Goal: Information Seeking & Learning: Learn about a topic

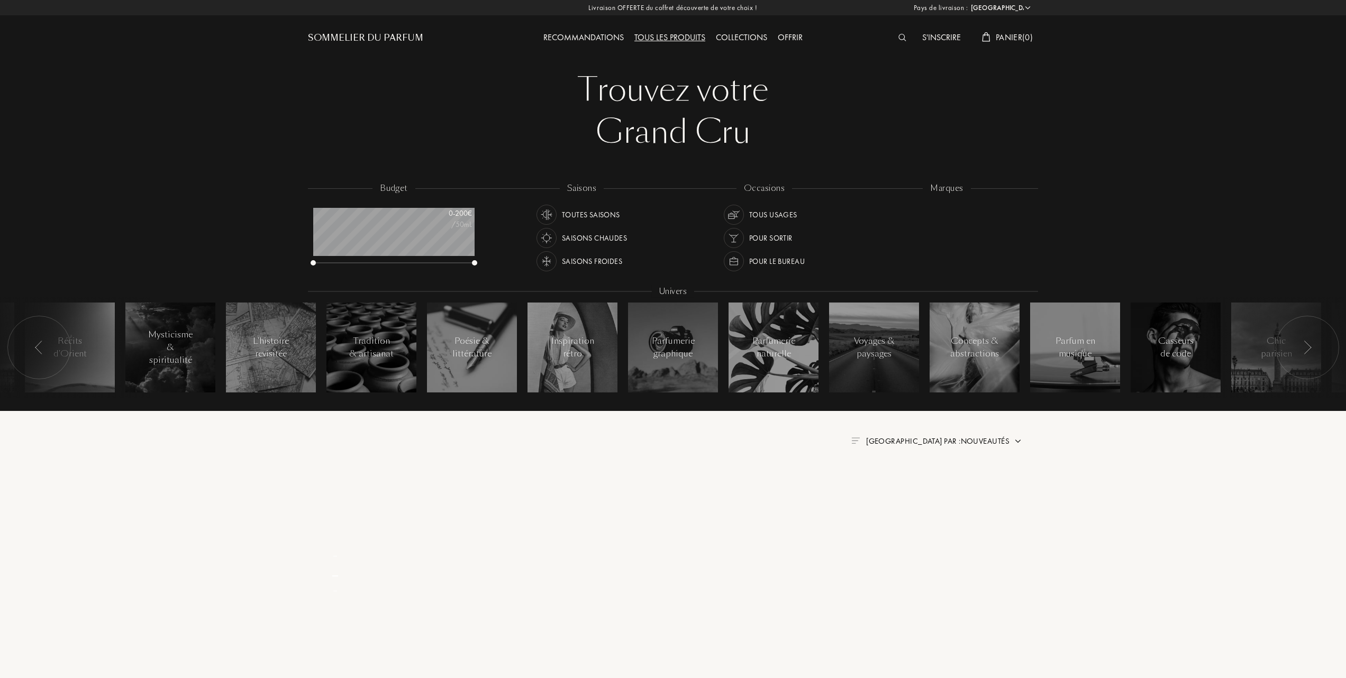
select select "FR"
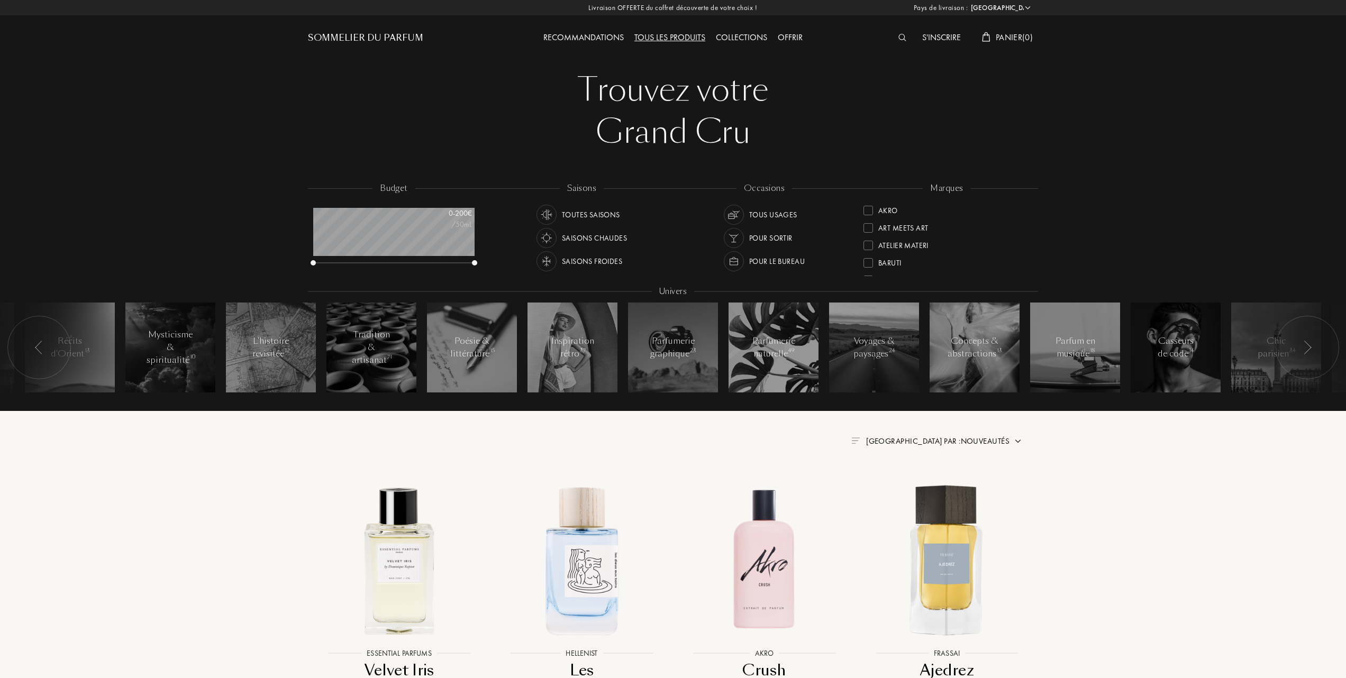
click at [983, 441] on span "[GEOGRAPHIC_DATA] par : Nouveautés" at bounding box center [937, 441] width 143 height 11
click at [911, 487] on div at bounding box center [911, 487] width 7 height 7
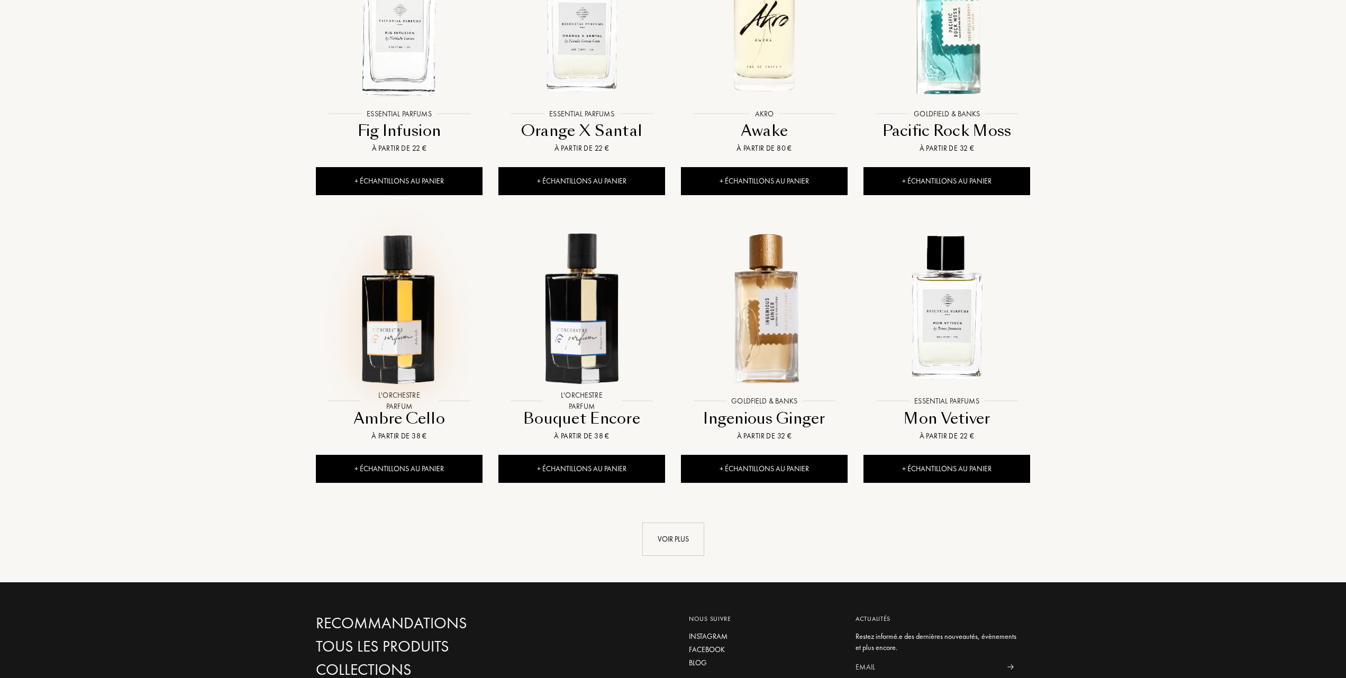
scroll to position [847, 0]
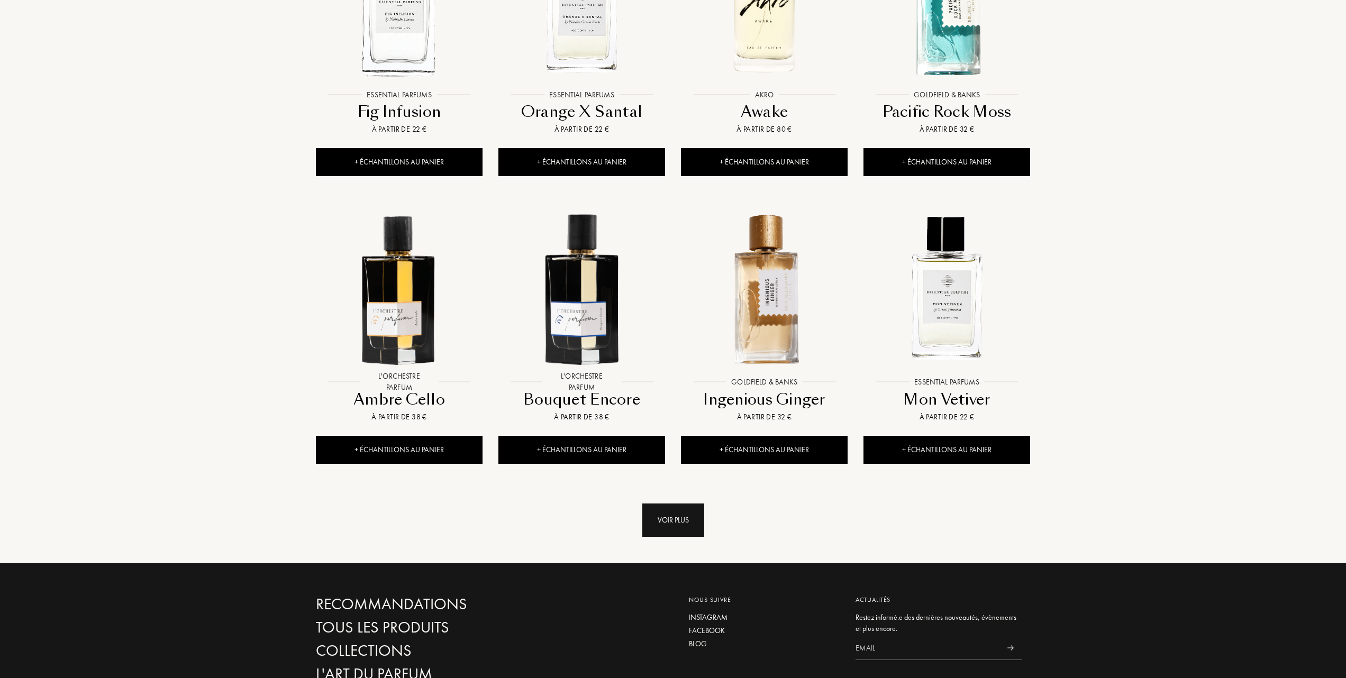
click at [683, 522] on div "Voir plus" at bounding box center [673, 520] width 62 height 33
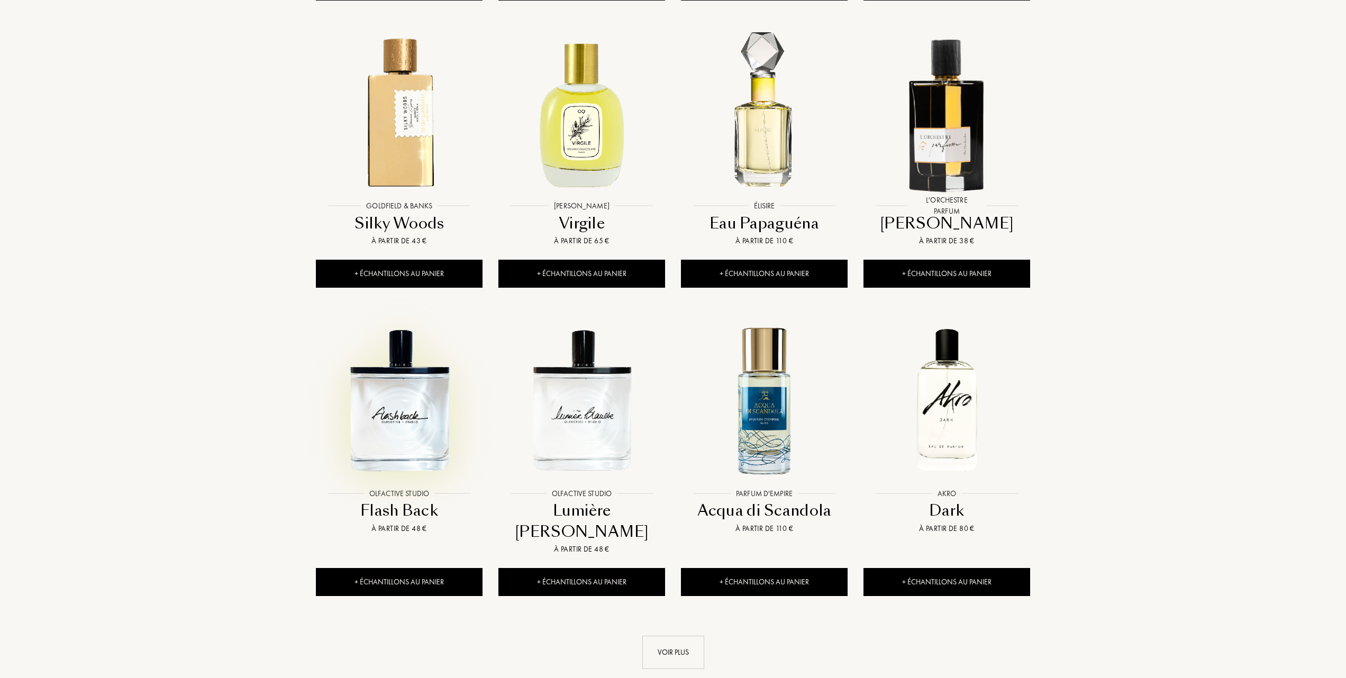
scroll to position [1622, 0]
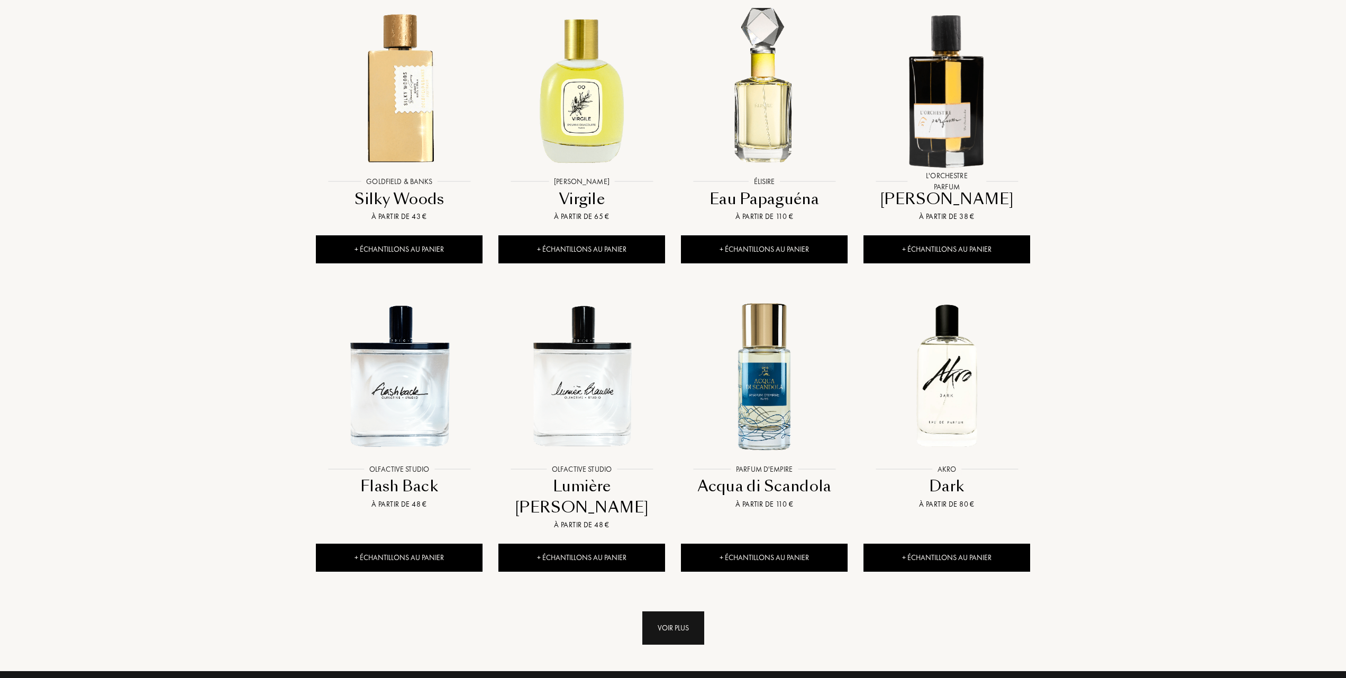
click at [670, 613] on div "Voir plus" at bounding box center [673, 628] width 62 height 33
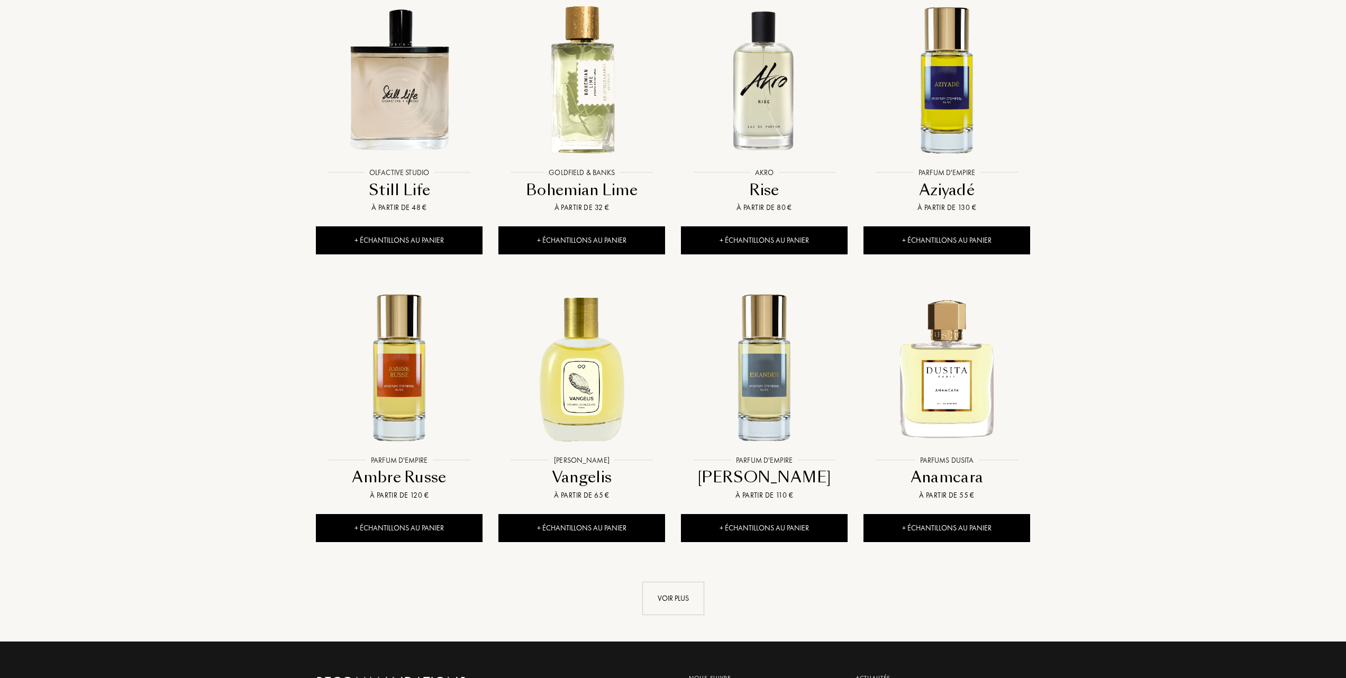
scroll to position [2540, 0]
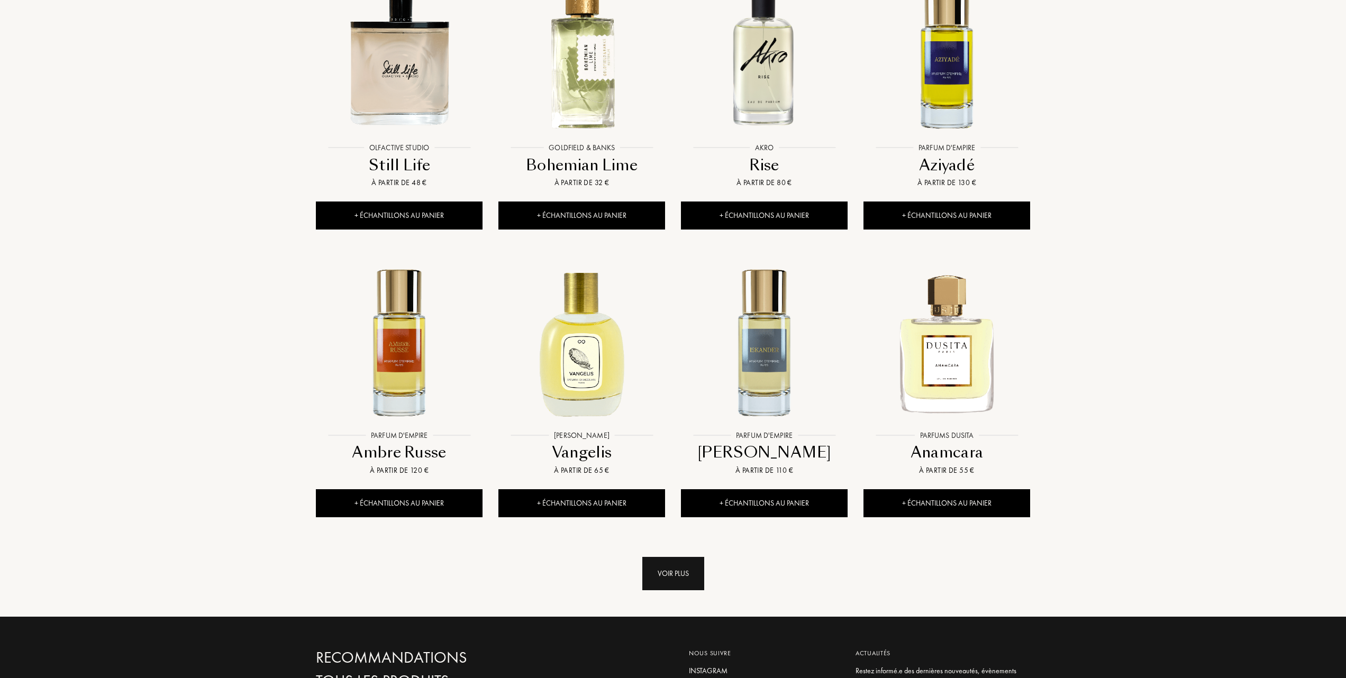
click at [684, 557] on div "Voir plus" at bounding box center [673, 573] width 62 height 33
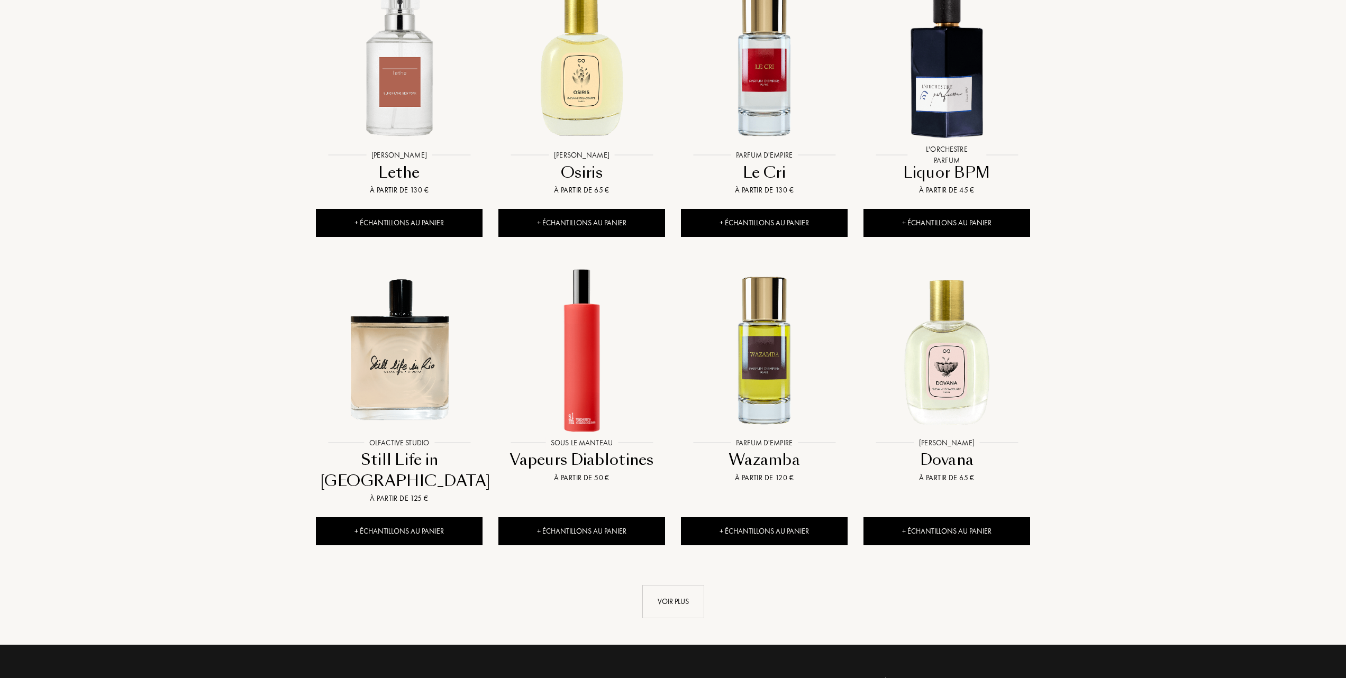
scroll to position [3527, 0]
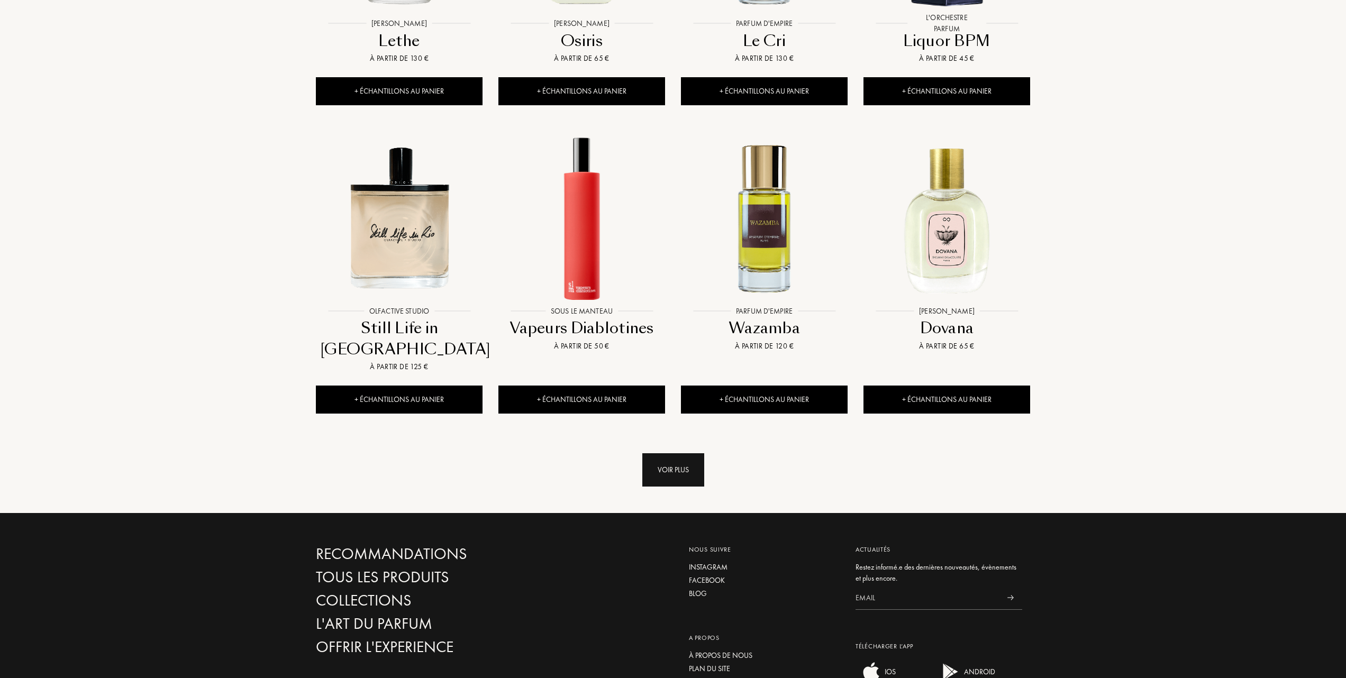
click at [681, 453] on div "Voir plus" at bounding box center [673, 469] width 62 height 33
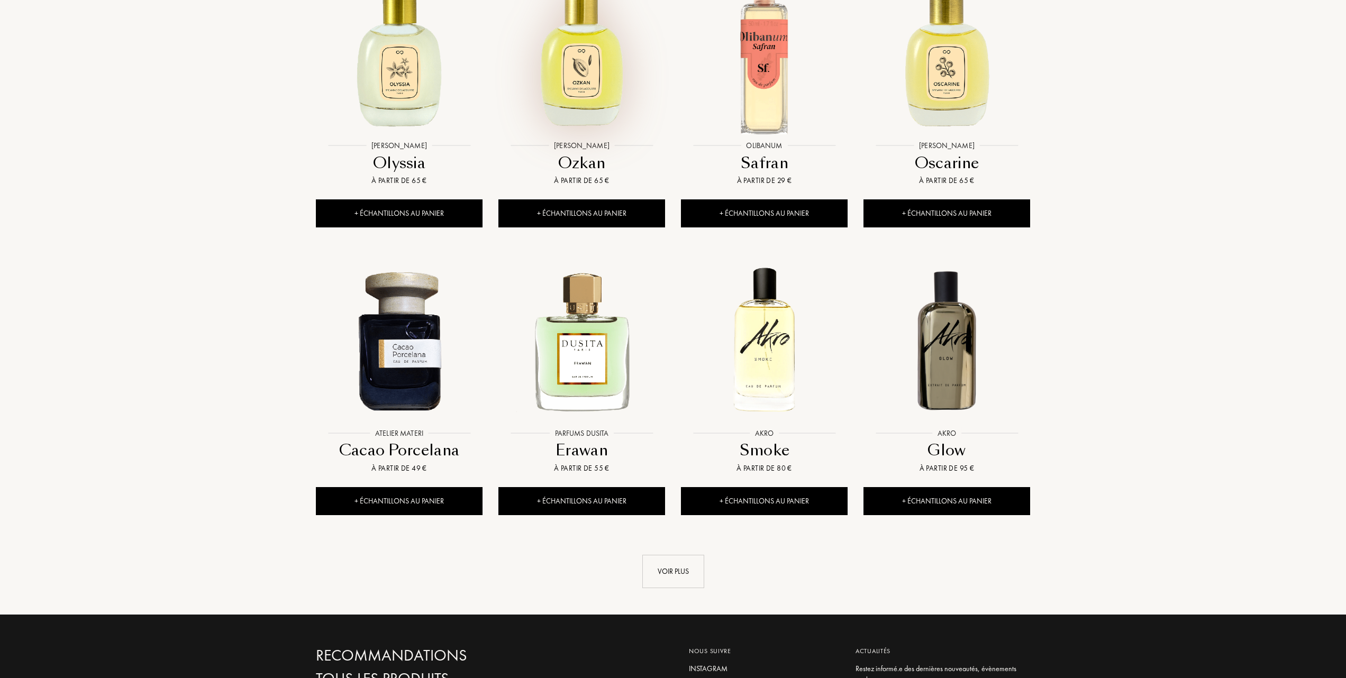
scroll to position [4303, 0]
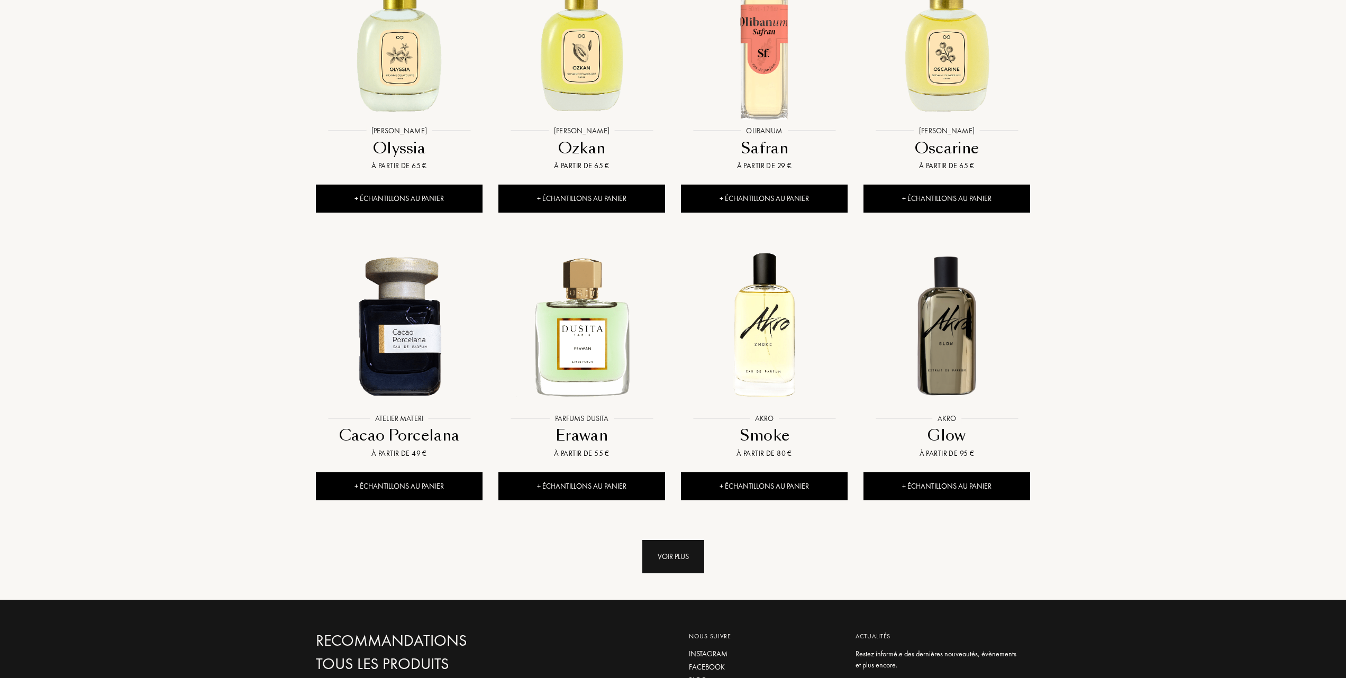
click at [681, 540] on div "Voir plus" at bounding box center [673, 556] width 62 height 33
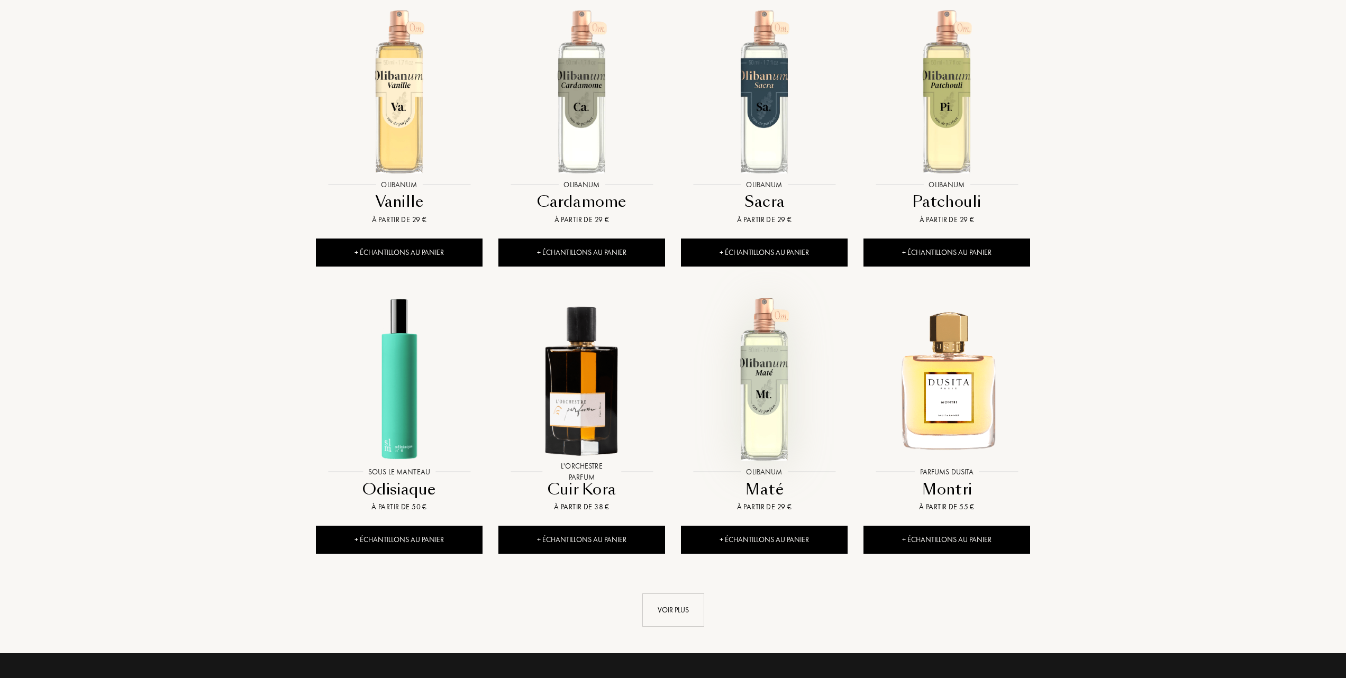
scroll to position [5150, 0]
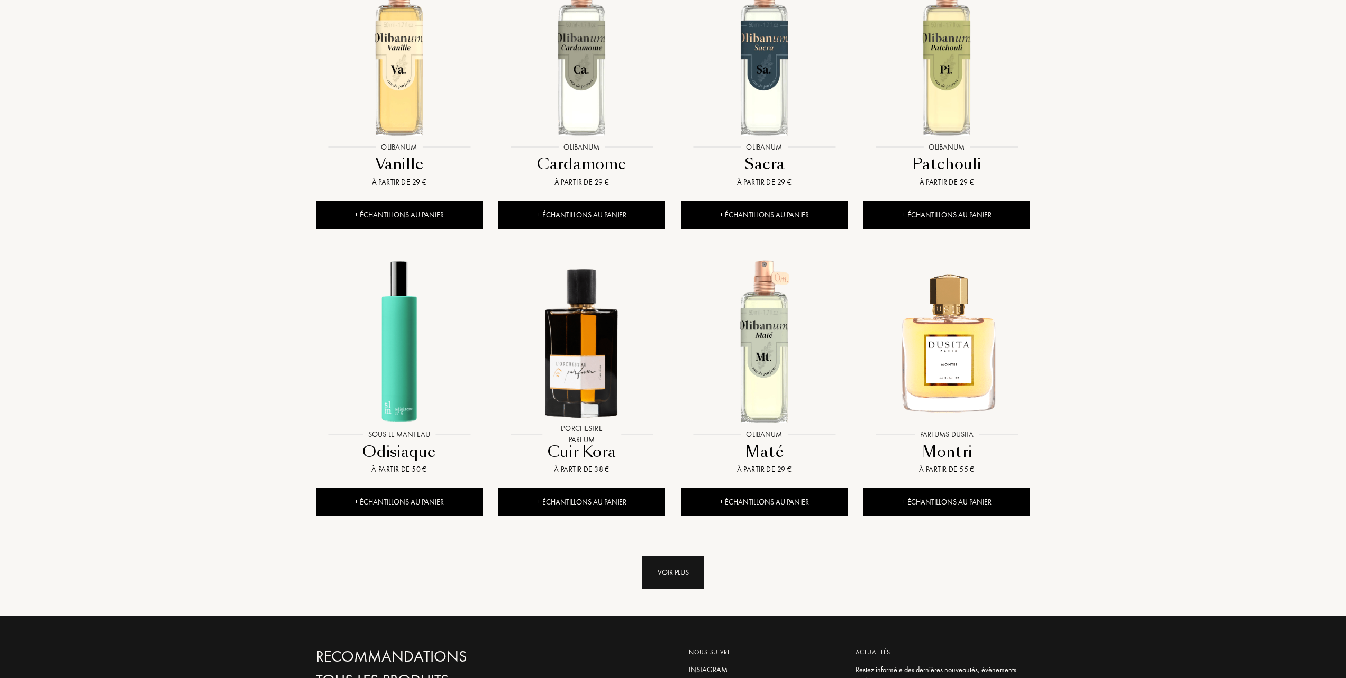
click at [674, 556] on div "Voir plus" at bounding box center [673, 572] width 62 height 33
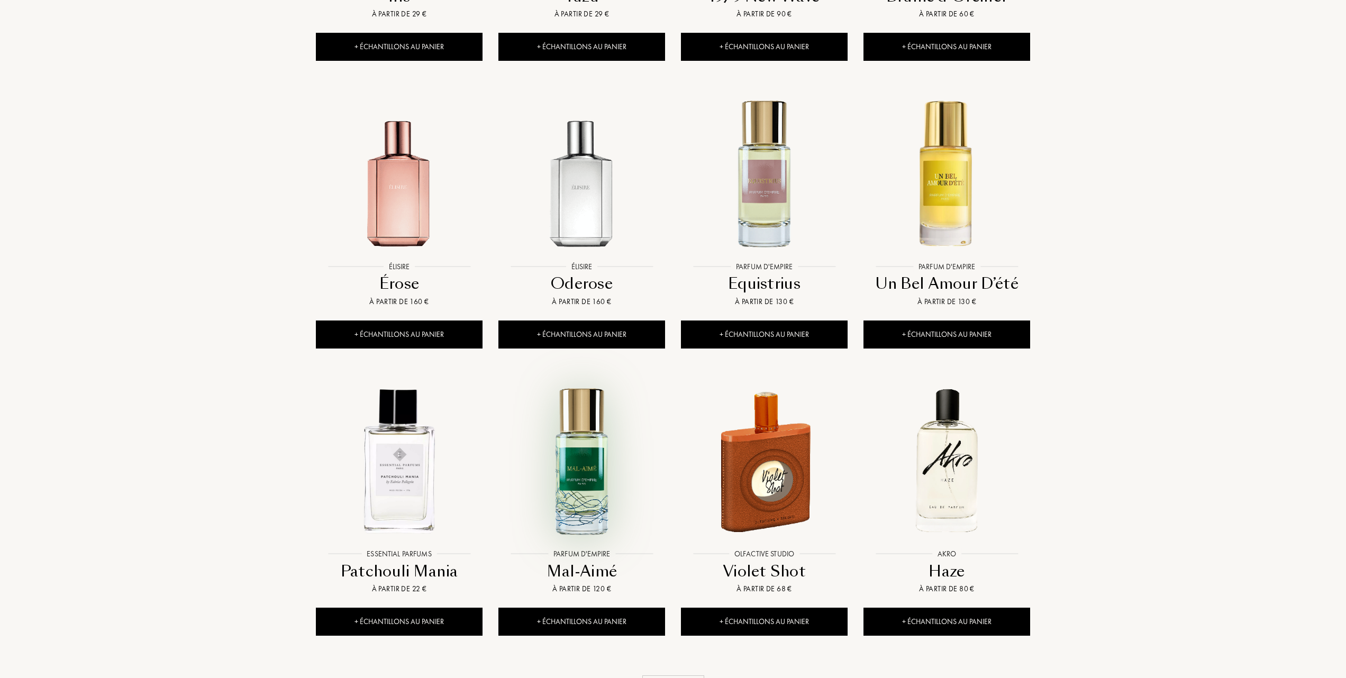
scroll to position [5926, 0]
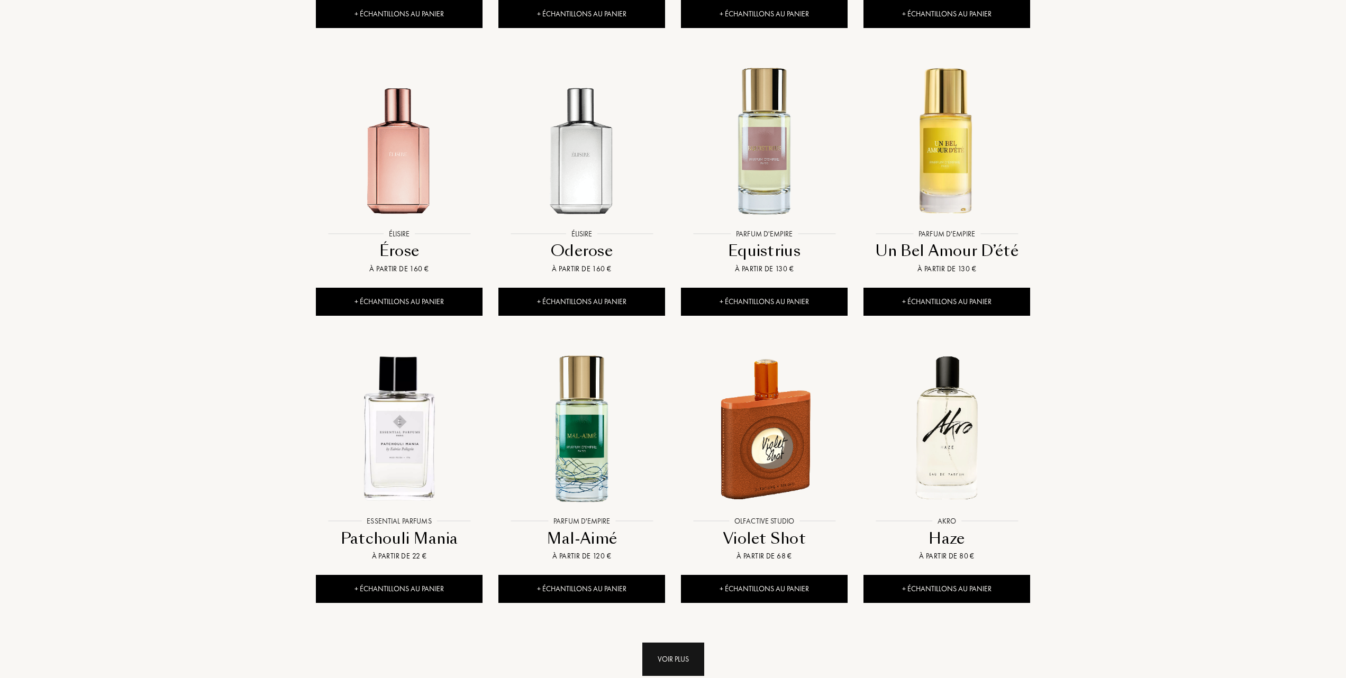
click at [669, 643] on div "Voir plus" at bounding box center [673, 659] width 62 height 33
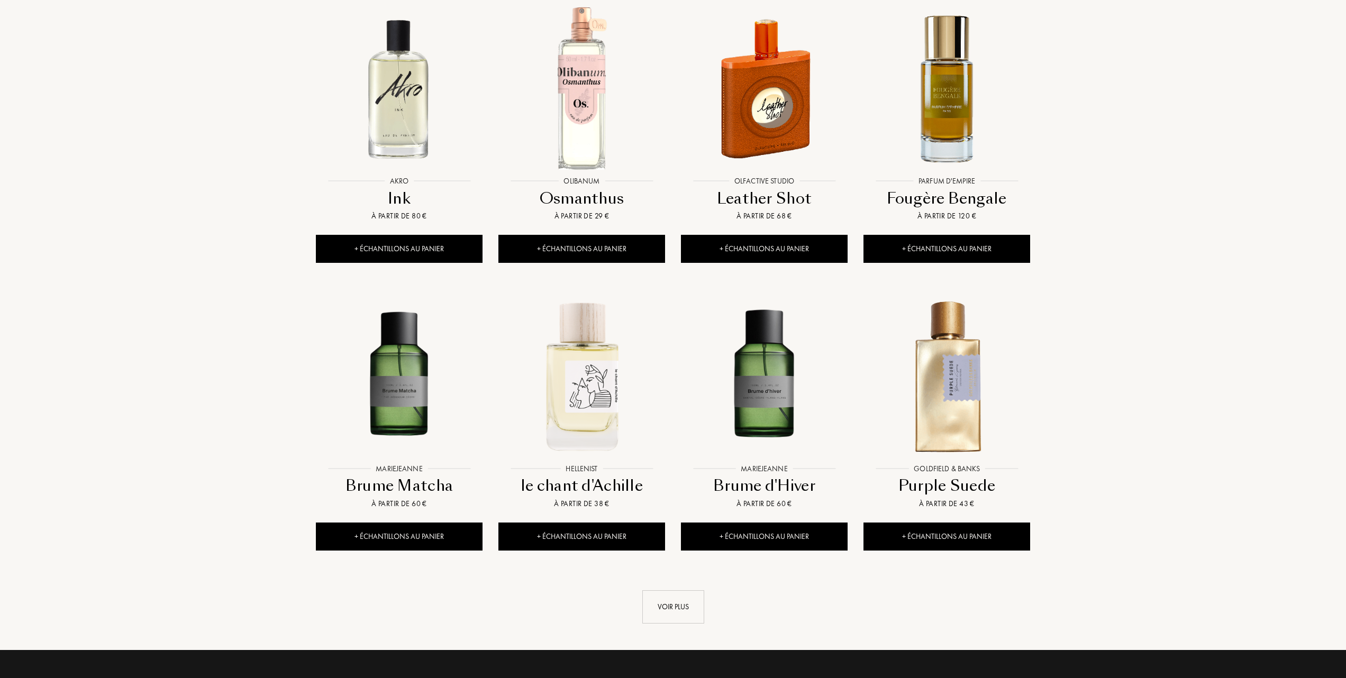
scroll to position [6843, 0]
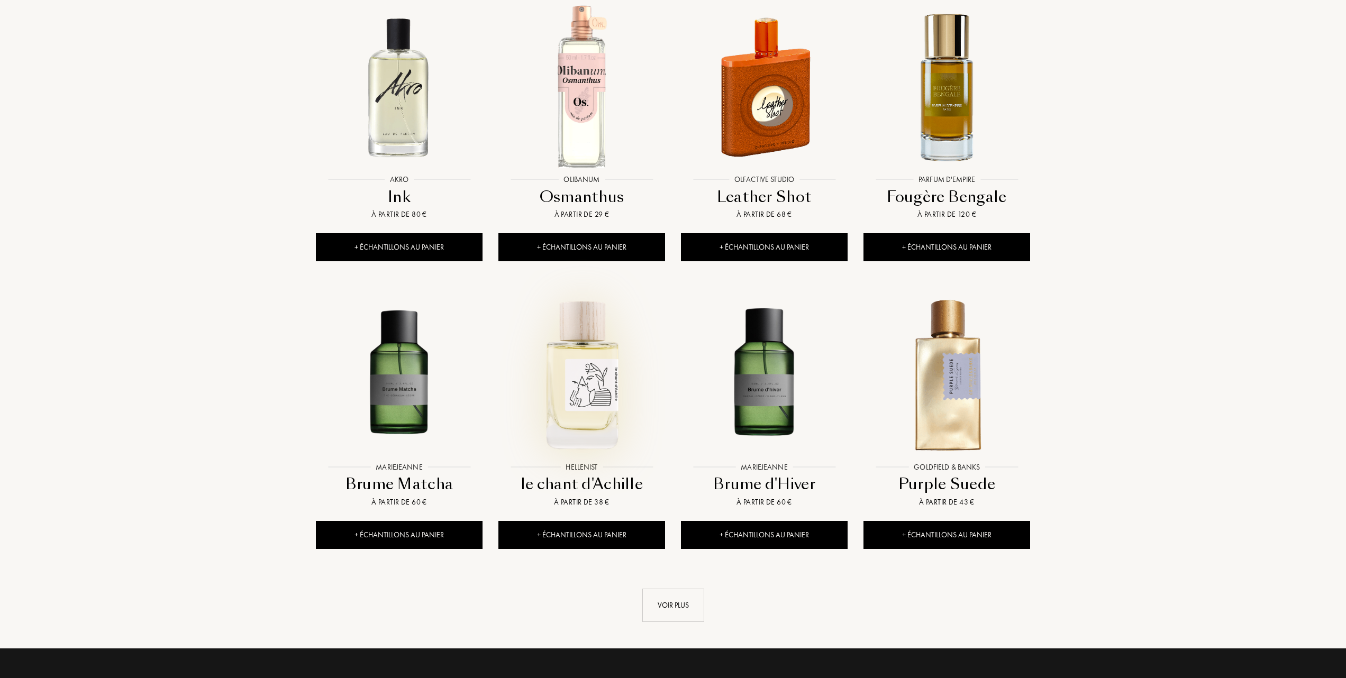
click at [587, 390] on img at bounding box center [581, 374] width 165 height 165
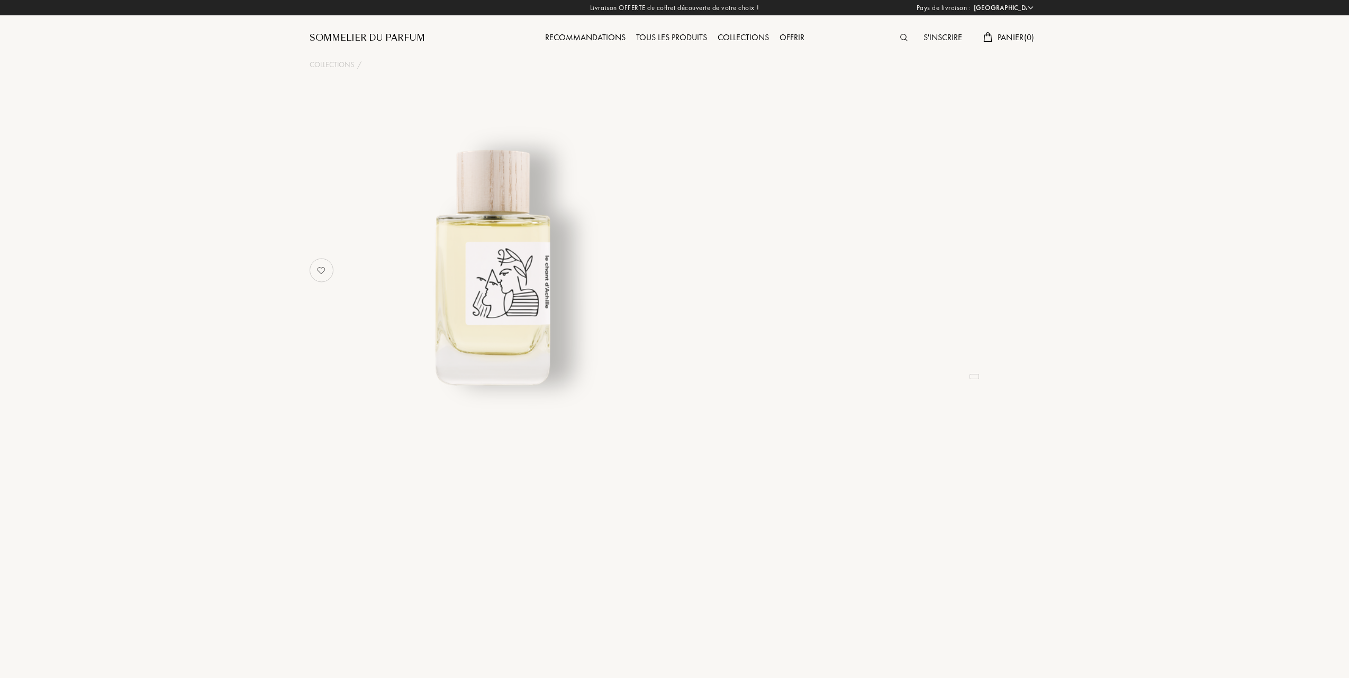
select select "FR"
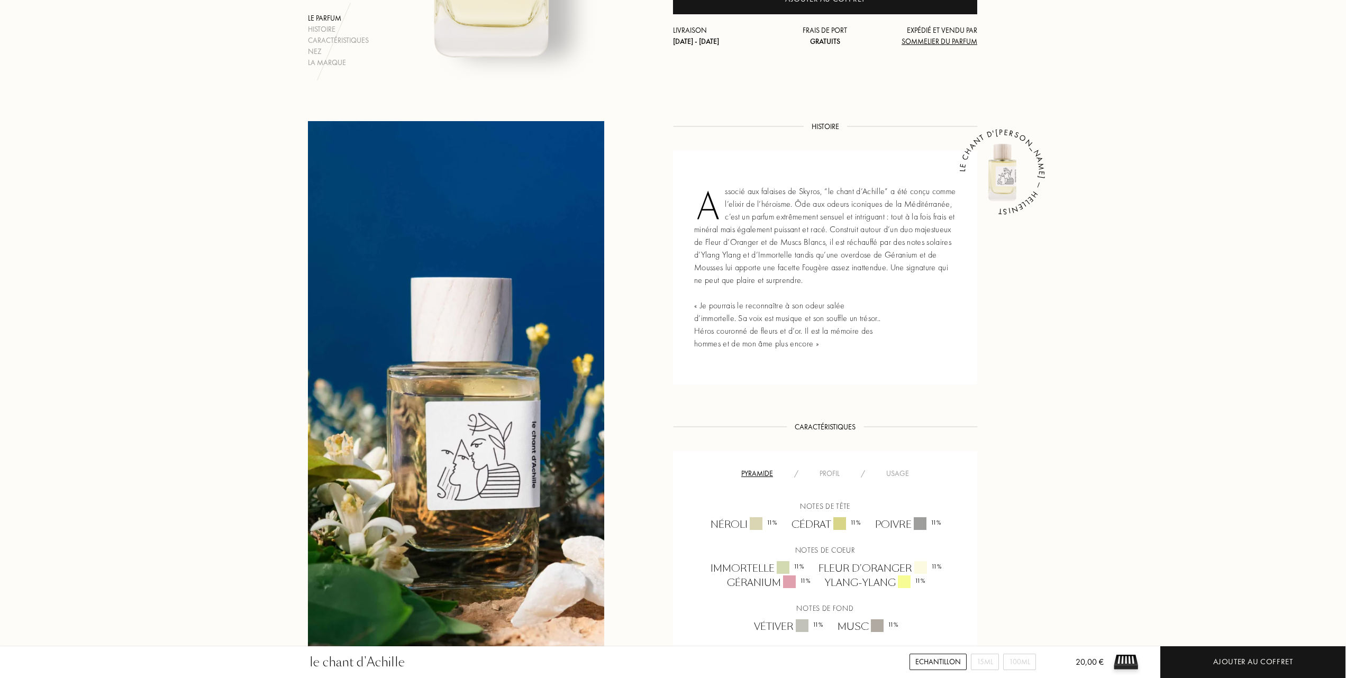
scroll to position [352, 0]
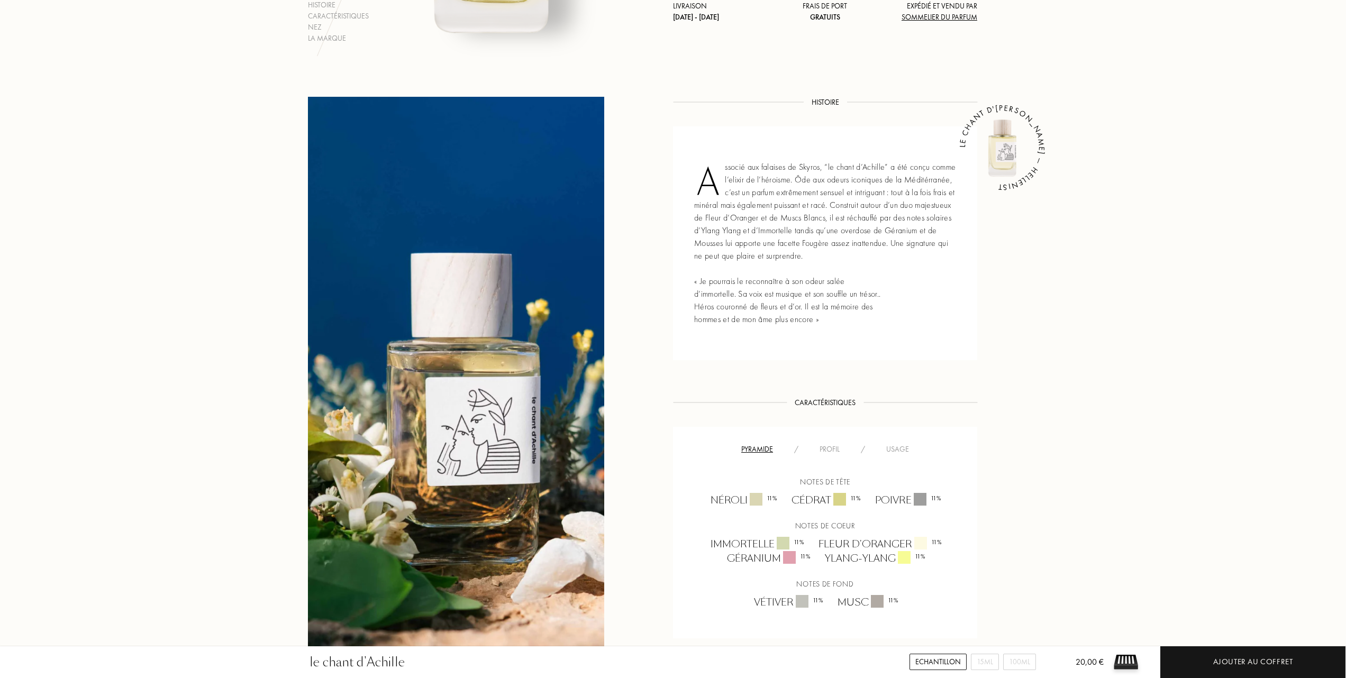
click at [896, 448] on div "Usage" at bounding box center [898, 449] width 44 height 11
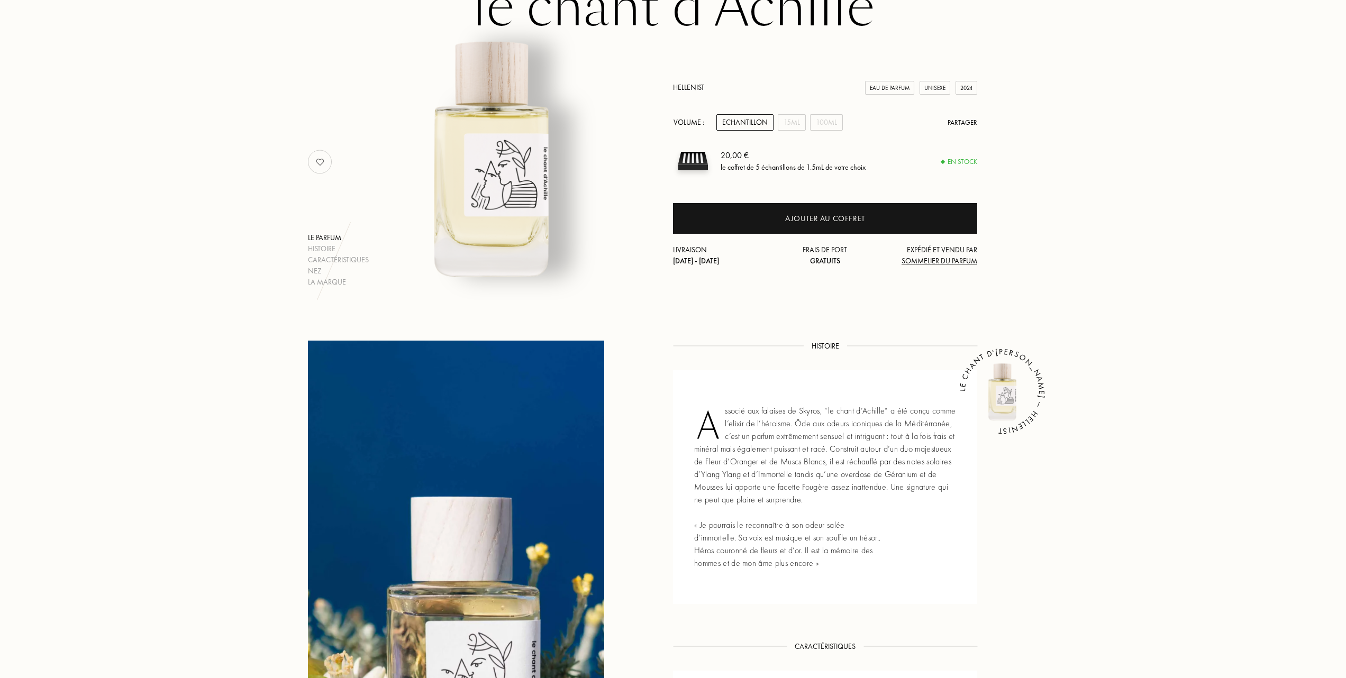
scroll to position [0, 0]
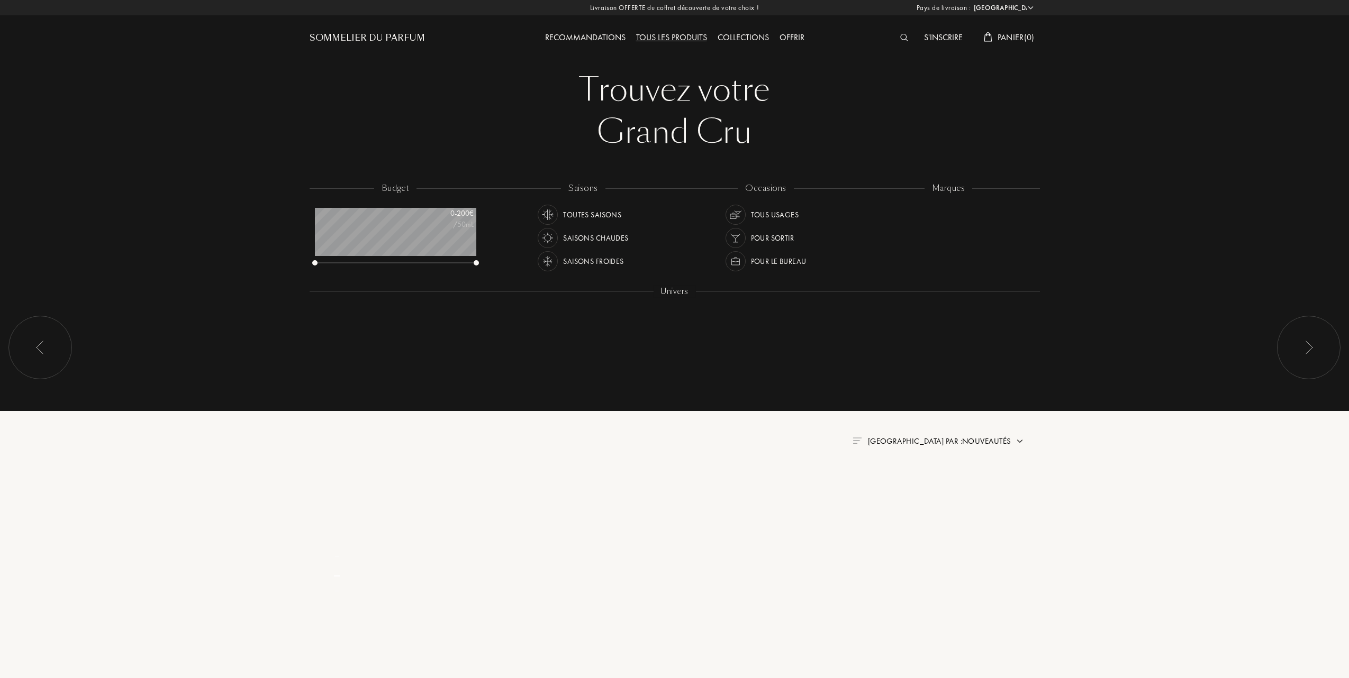
select select "FR"
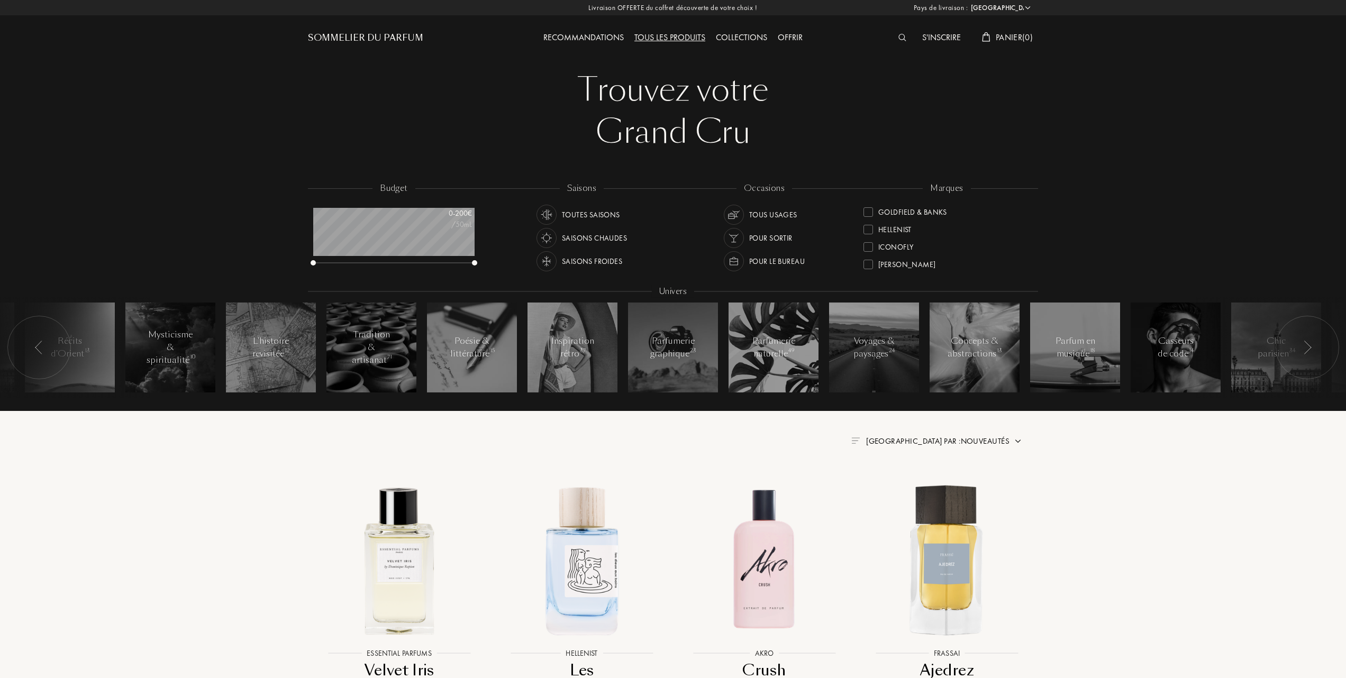
scroll to position [212, 0]
click at [868, 207] on div at bounding box center [868, 209] width 10 height 10
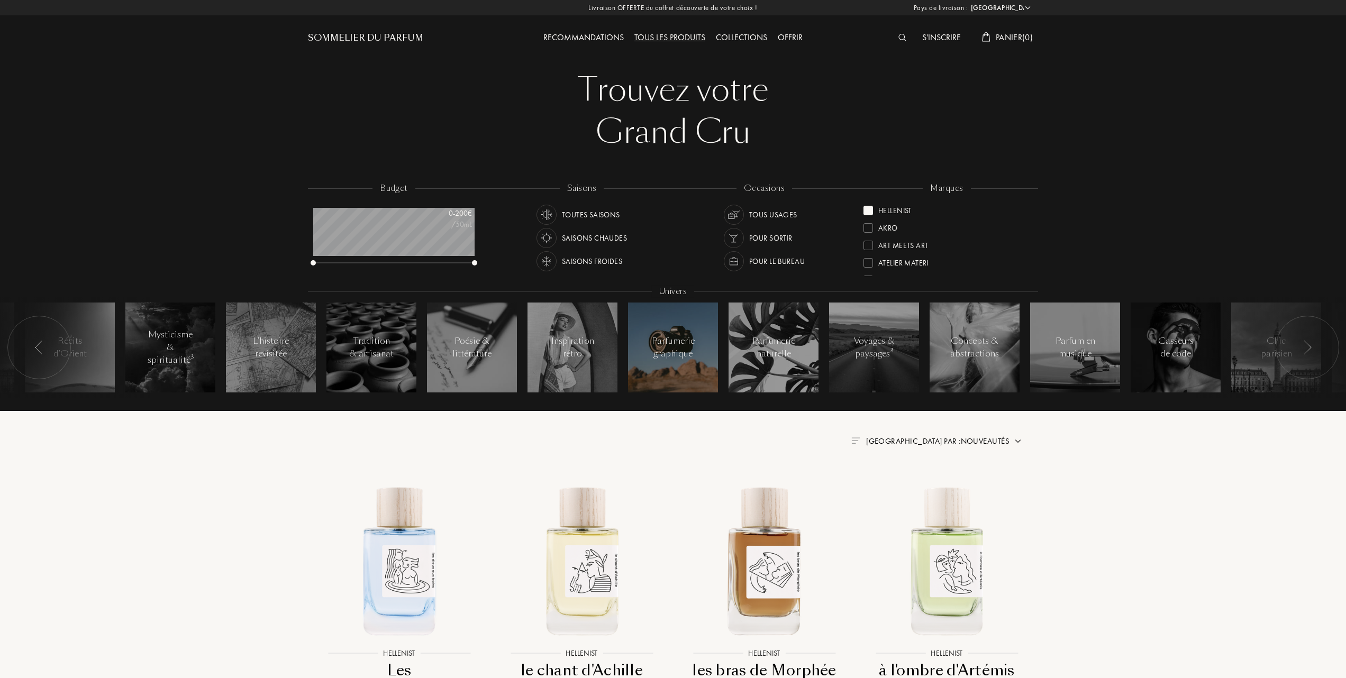
scroll to position [70, 0]
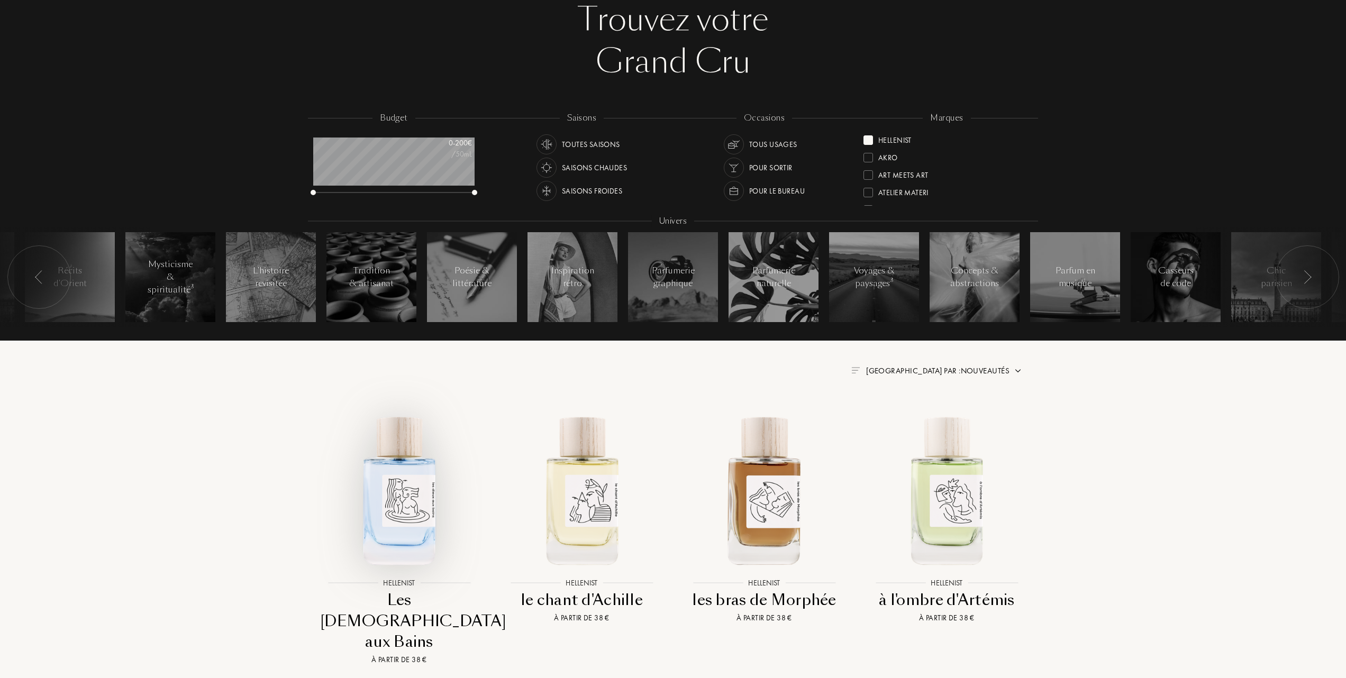
click at [403, 532] on img at bounding box center [399, 489] width 165 height 165
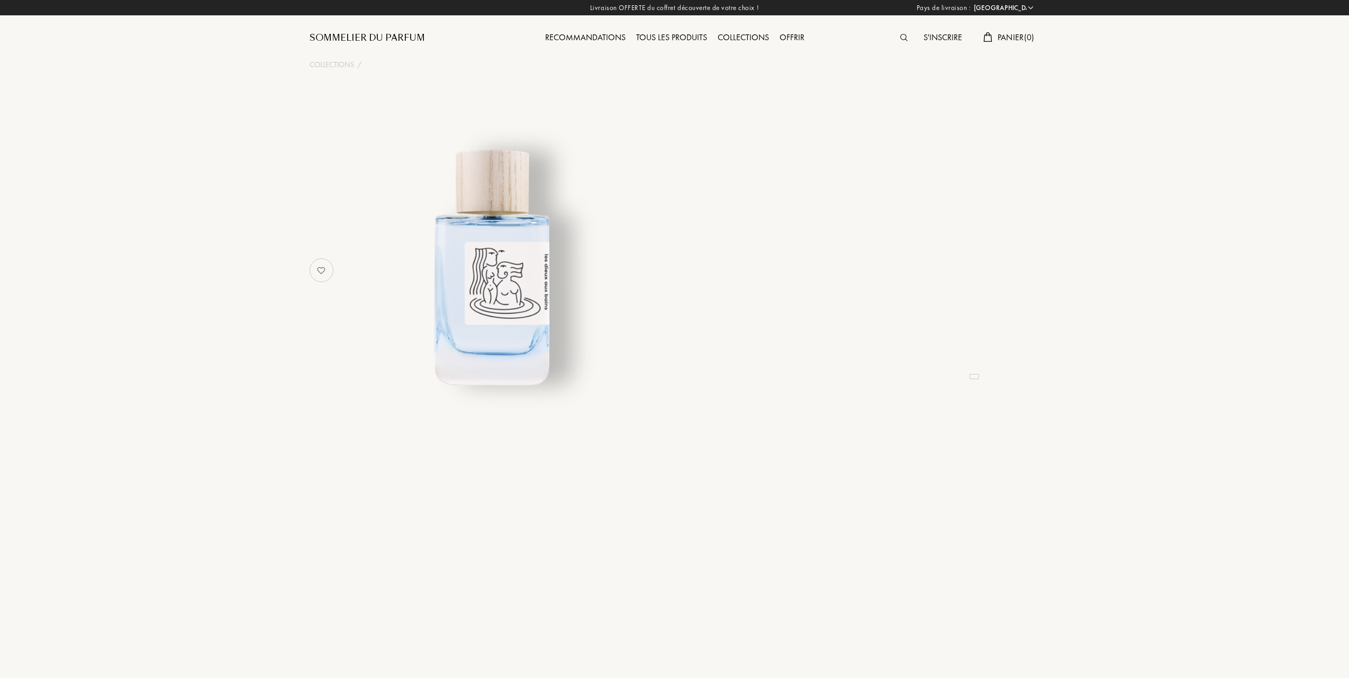
select select "FR"
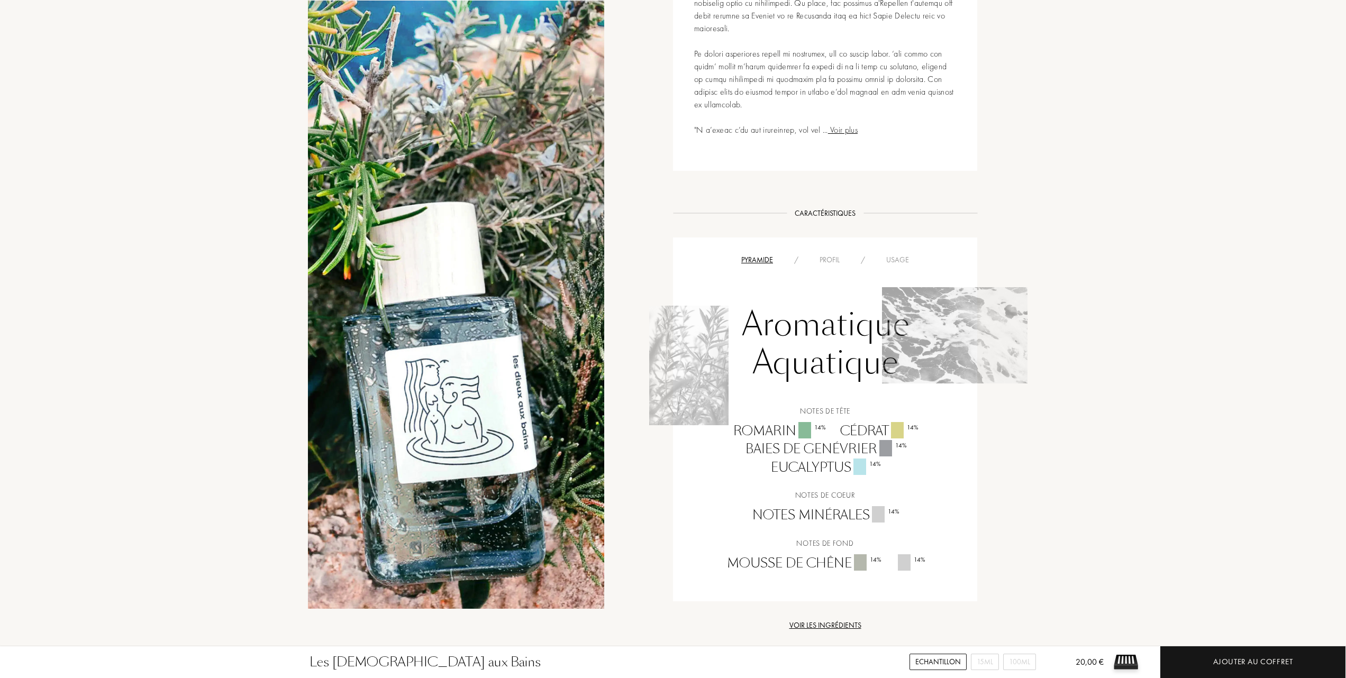
scroll to position [635, 0]
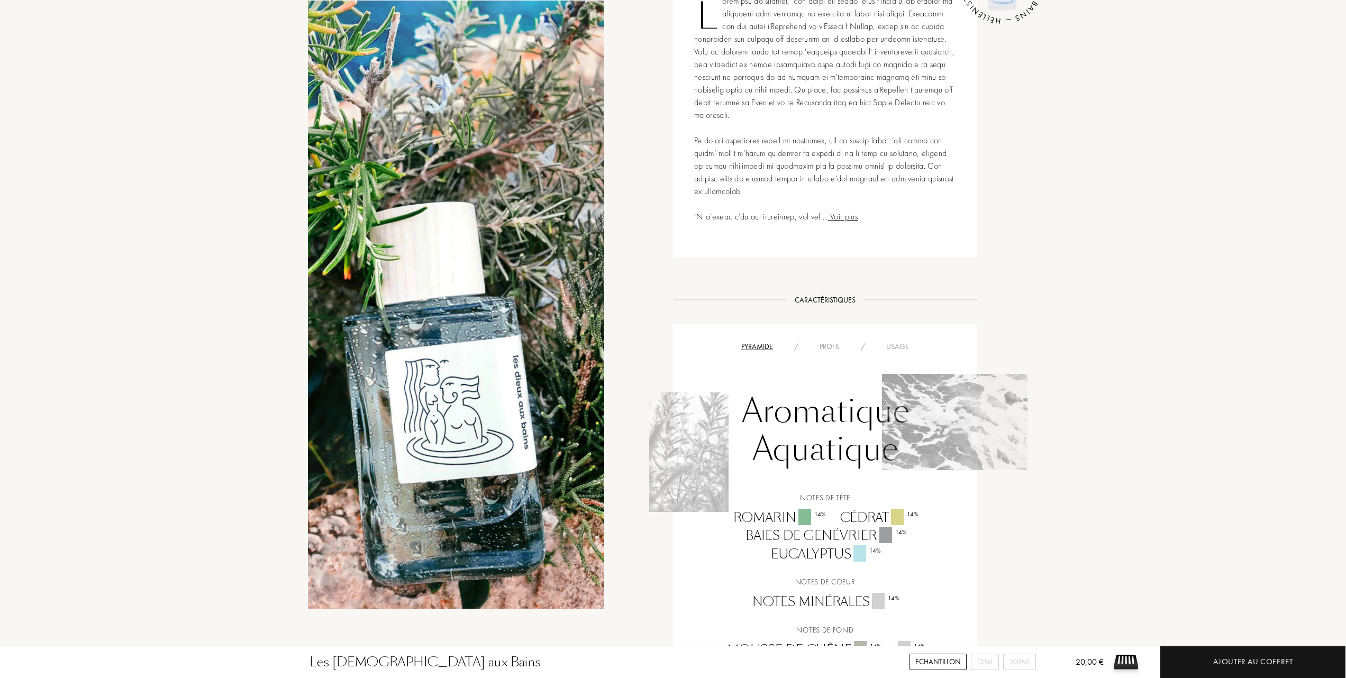
click at [897, 341] on div "Usage" at bounding box center [898, 346] width 44 height 11
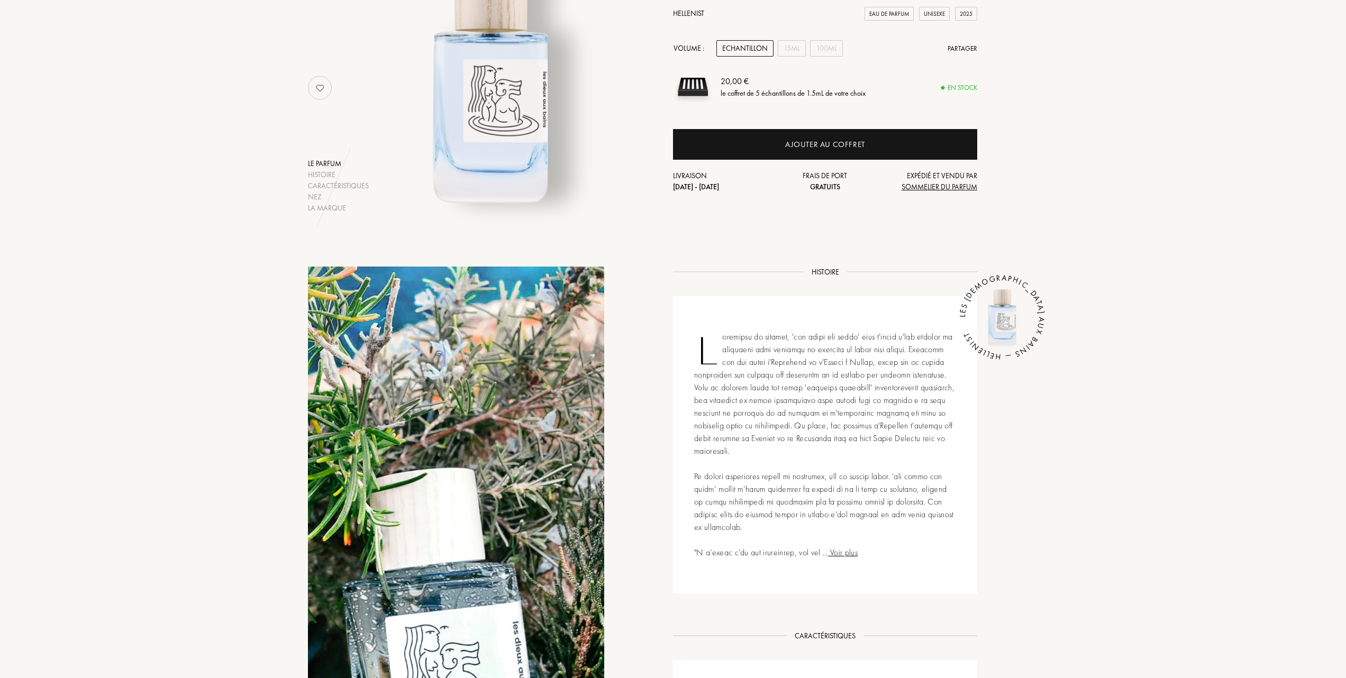
scroll to position [282, 0]
